Goal: Communication & Community: Participate in discussion

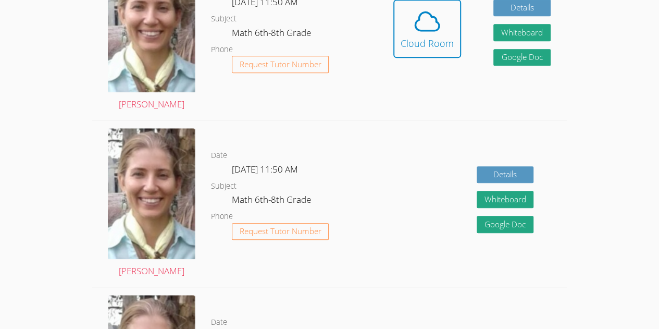
scroll to position [349, 0]
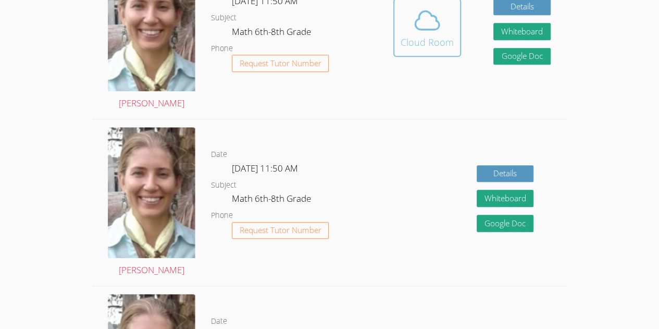
click at [442, 35] on div "Cloud Room" at bounding box center [427, 42] width 53 height 15
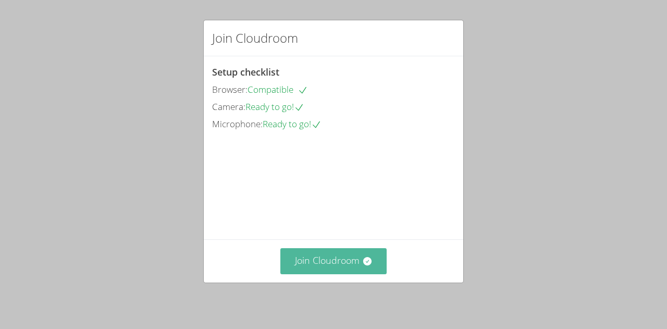
click at [338, 263] on button "Join Cloudroom" at bounding box center [333, 261] width 107 height 26
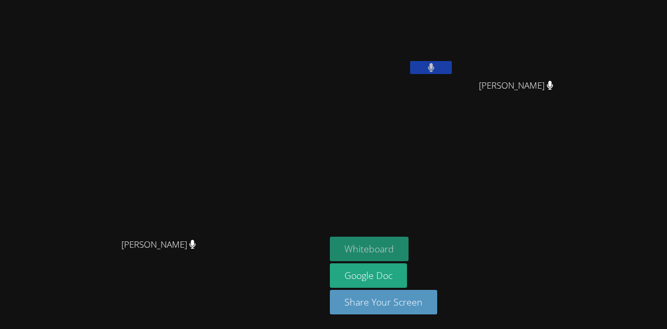
click at [409, 245] on button "Whiteboard" at bounding box center [369, 249] width 79 height 24
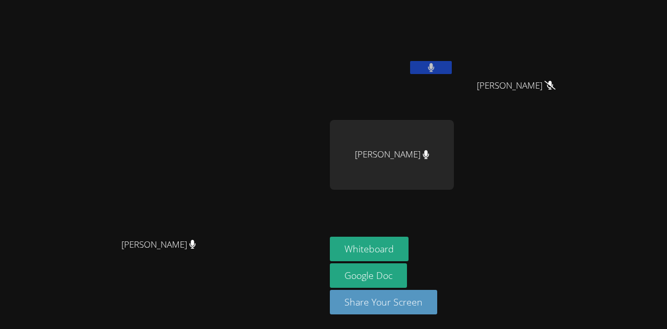
click at [434, 66] on icon at bounding box center [431, 67] width 6 height 9
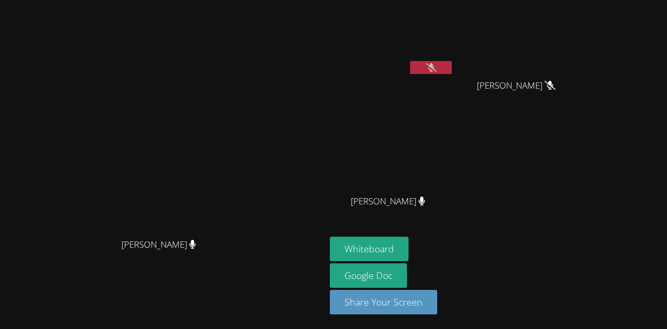
click at [452, 66] on button at bounding box center [431, 67] width 42 height 13
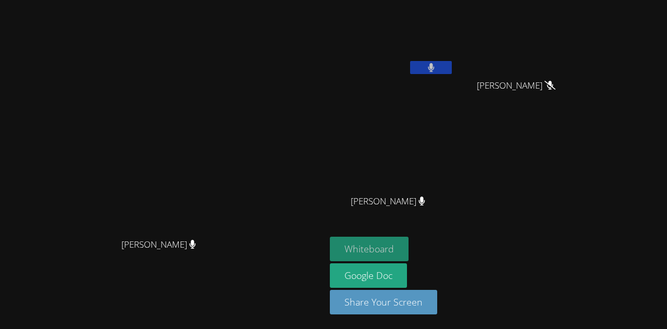
click at [409, 253] on button "Whiteboard" at bounding box center [369, 249] width 79 height 24
click at [454, 59] on video at bounding box center [392, 39] width 124 height 70
click at [452, 74] on div at bounding box center [431, 69] width 42 height 16
click at [452, 61] on button at bounding box center [431, 67] width 42 height 13
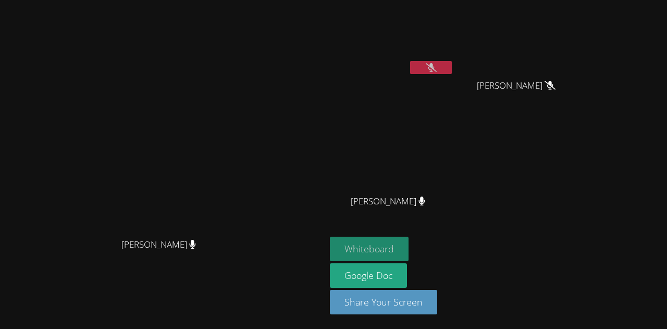
click at [409, 245] on button "Whiteboard" at bounding box center [369, 249] width 79 height 24
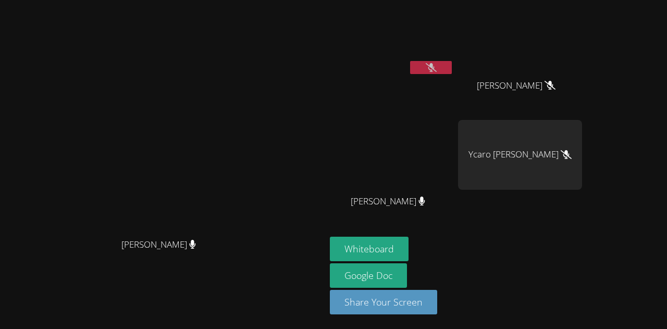
click at [452, 63] on button at bounding box center [431, 67] width 42 height 13
click at [452, 72] on button at bounding box center [431, 67] width 42 height 13
click at [452, 68] on button at bounding box center [431, 67] width 42 height 13
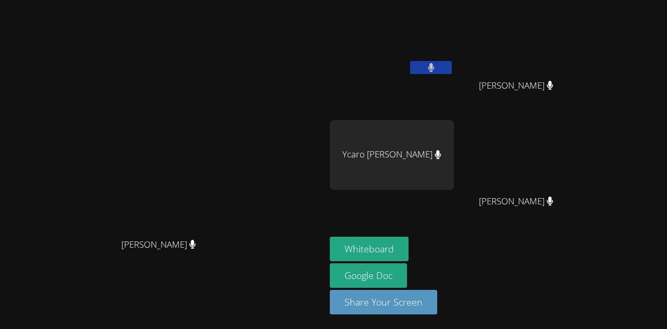
click at [435, 66] on icon at bounding box center [431, 67] width 7 height 9
click at [425, 175] on div "Ycaro Eduardo Maricato Vieira" at bounding box center [392, 155] width 124 height 70
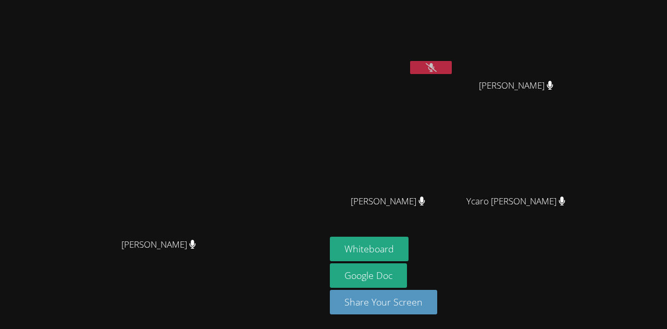
click at [452, 67] on button at bounding box center [431, 67] width 42 height 13
click at [435, 66] on icon at bounding box center [431, 67] width 7 height 9
click at [437, 68] on icon at bounding box center [431, 67] width 11 height 9
click at [452, 63] on button at bounding box center [431, 67] width 42 height 13
click at [437, 65] on icon at bounding box center [431, 67] width 11 height 9
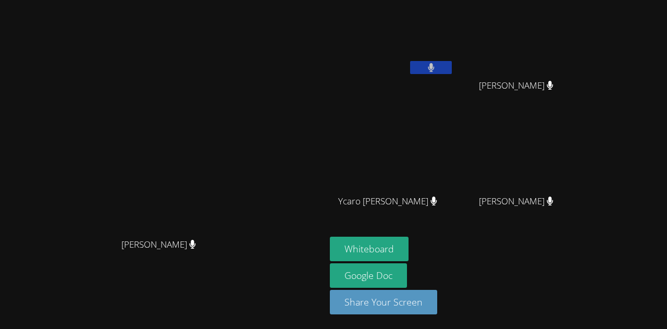
click at [452, 66] on button at bounding box center [431, 67] width 42 height 13
click at [452, 73] on button at bounding box center [431, 67] width 42 height 13
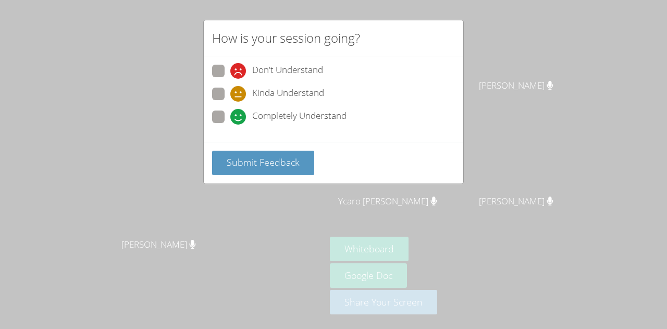
click at [230, 125] on span at bounding box center [230, 125] width 0 height 0
click at [230, 115] on input "Completely Understand" at bounding box center [234, 114] width 9 height 9
radio input "true"
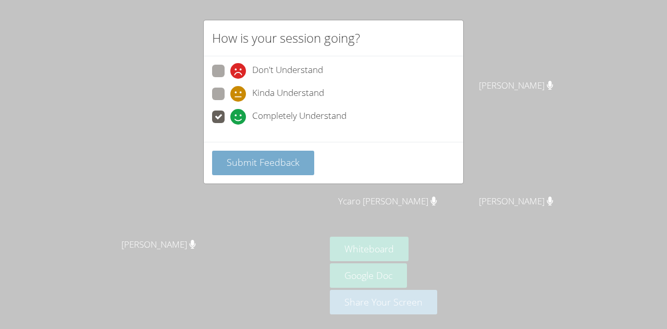
click at [244, 158] on span "Submit Feedback" at bounding box center [263, 162] width 73 height 13
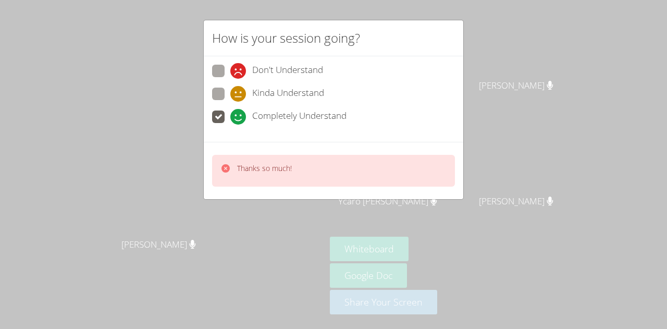
click at [224, 165] on icon at bounding box center [226, 168] width 8 height 8
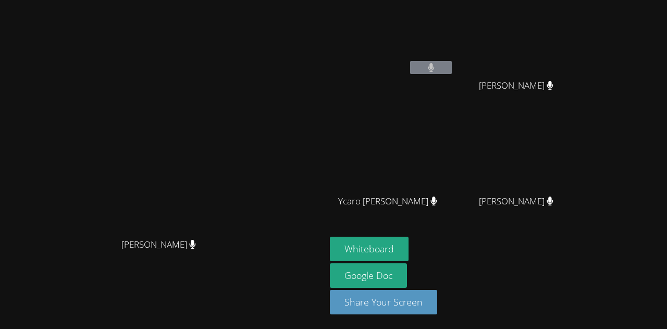
click at [435, 71] on icon at bounding box center [431, 67] width 7 height 9
click at [454, 59] on video at bounding box center [392, 39] width 124 height 70
